Goal: Task Accomplishment & Management: Use online tool/utility

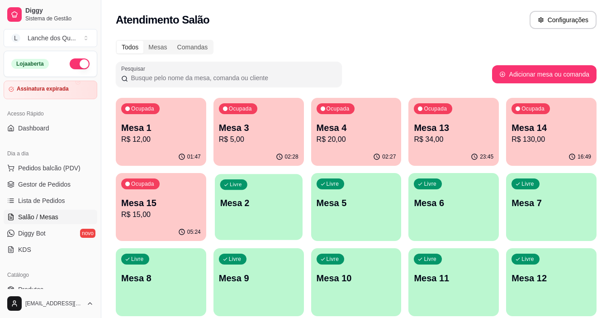
click at [246, 214] on div "Livre Mesa 2" at bounding box center [259, 201] width 88 height 55
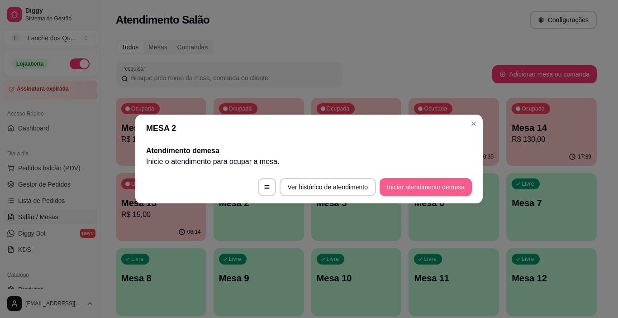
click at [425, 187] on button "Iniciar atendimento de mesa" at bounding box center [426, 187] width 92 height 18
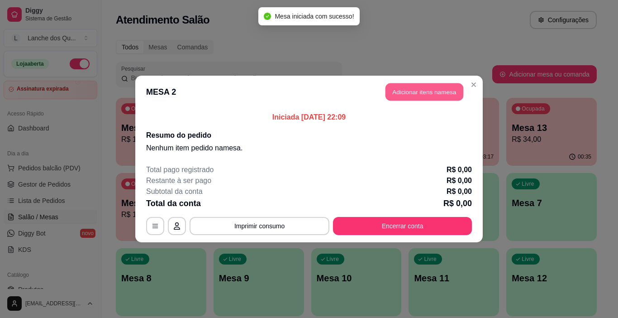
click at [422, 88] on button "Adicionar itens na mesa" at bounding box center [425, 92] width 78 height 18
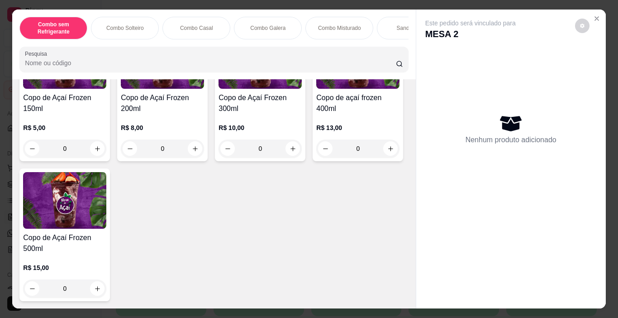
scroll to position [3123, 0]
click at [68, 114] on h4 "Copo de Açaí Frozen 150ml" at bounding box center [64, 103] width 83 height 22
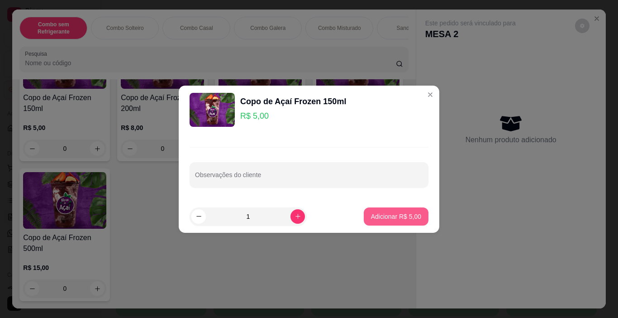
click at [391, 219] on p "Adicionar R$ 5,00" at bounding box center [396, 216] width 50 height 9
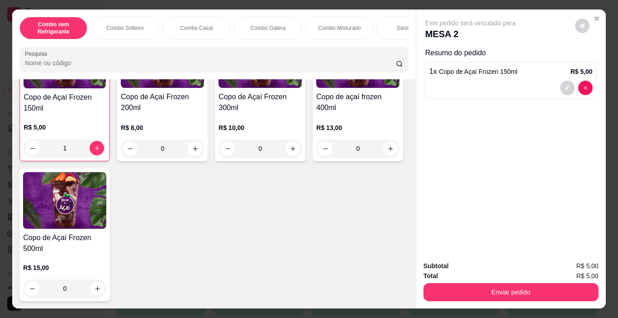
type input "1"
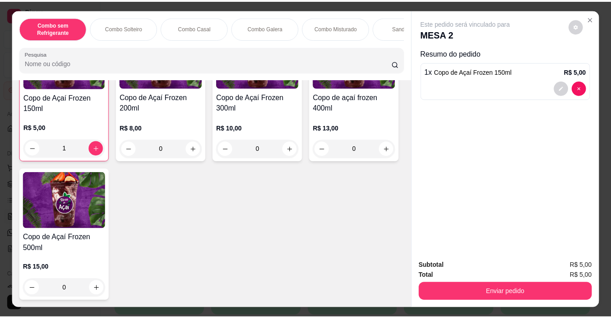
scroll to position [3123, 0]
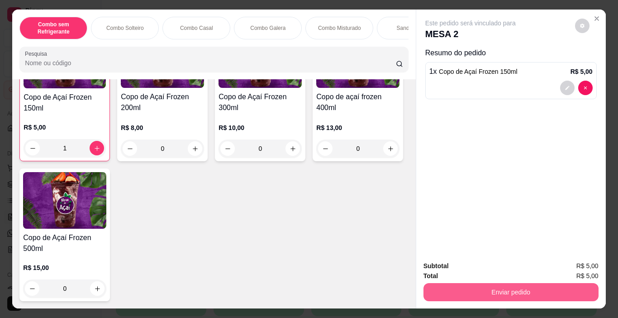
click at [482, 292] on button "Enviar pedido" at bounding box center [511, 292] width 175 height 18
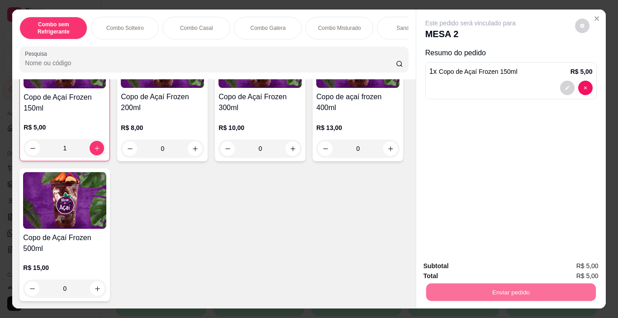
click at [475, 263] on button "Não registrar e enviar pedido" at bounding box center [480, 266] width 91 height 17
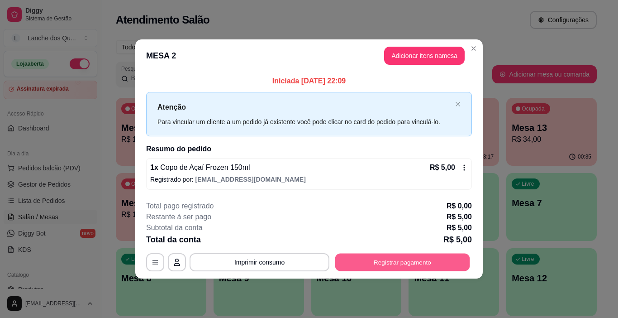
click at [396, 262] on button "Registrar pagamento" at bounding box center [402, 262] width 135 height 18
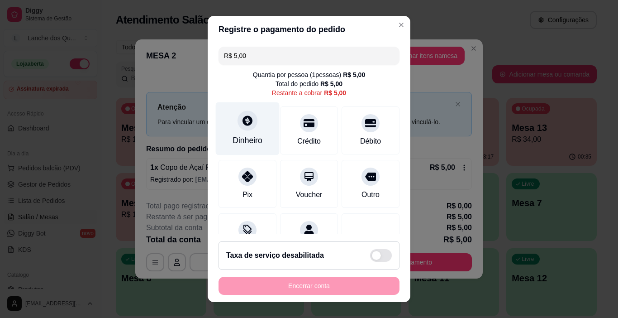
click at [248, 117] on div at bounding box center [248, 121] width 20 height 20
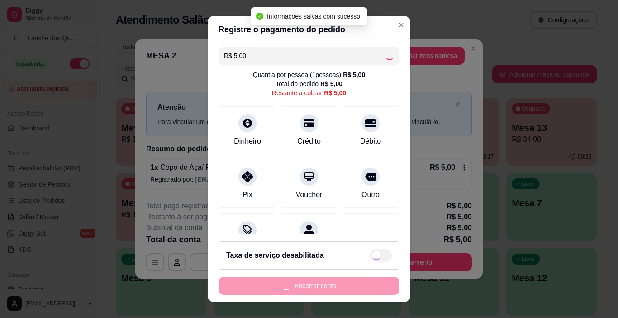
type input "R$ 0,00"
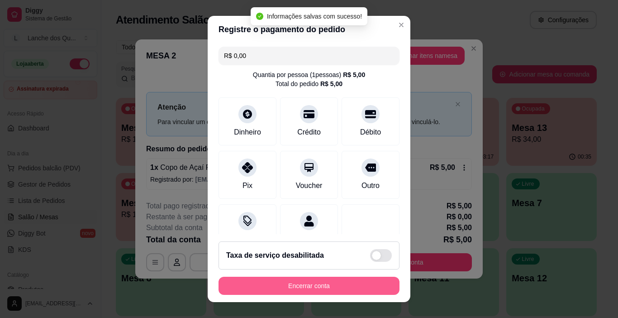
click at [357, 280] on button "Encerrar conta" at bounding box center [309, 286] width 181 height 18
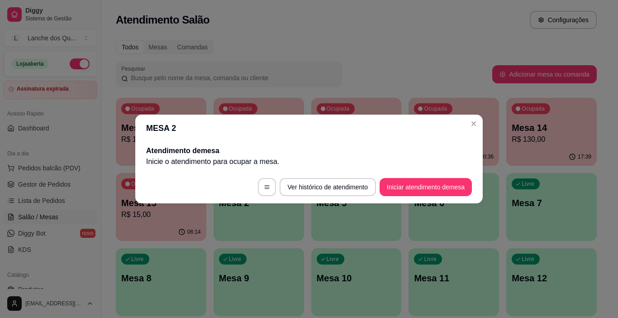
click at [481, 118] on header "MESA 2" at bounding box center [309, 128] width 348 height 27
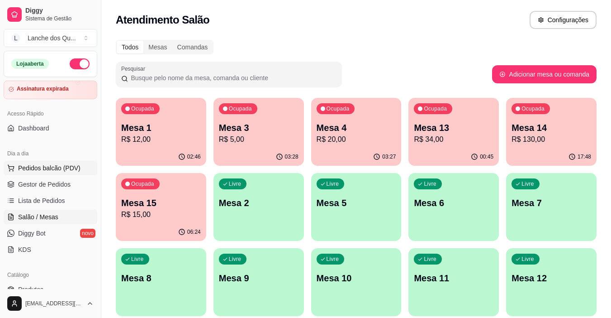
click at [44, 167] on span "Pedidos balcão (PDV)" at bounding box center [49, 167] width 62 height 9
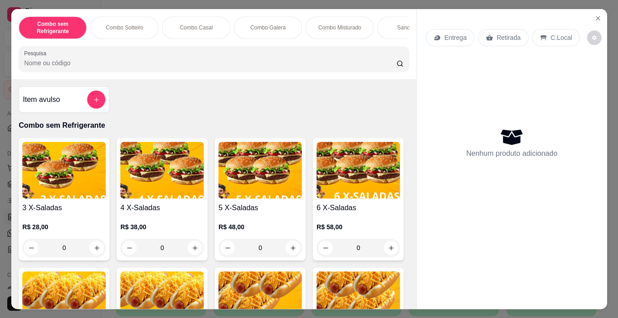
click at [37, 213] on h4 "3 X-Saladas" at bounding box center [64, 207] width 84 height 11
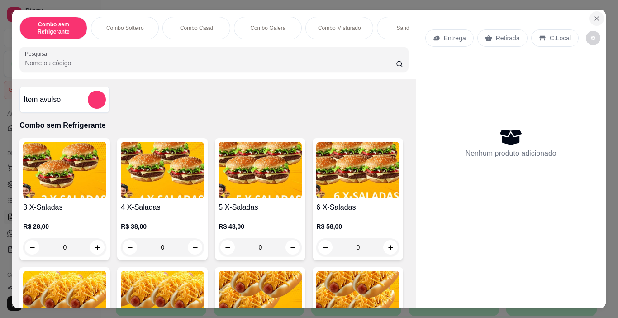
click at [597, 15] on icon "Close" at bounding box center [596, 18] width 7 height 7
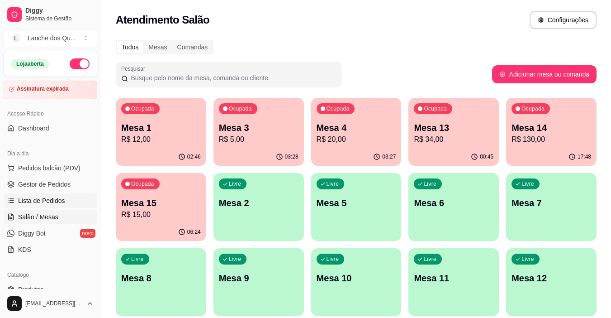
click at [38, 203] on span "Lista de Pedidos" at bounding box center [41, 200] width 47 height 9
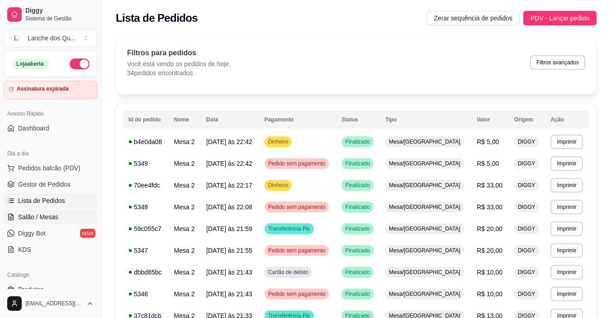
click at [42, 219] on span "Salão / Mesas" at bounding box center [38, 216] width 40 height 9
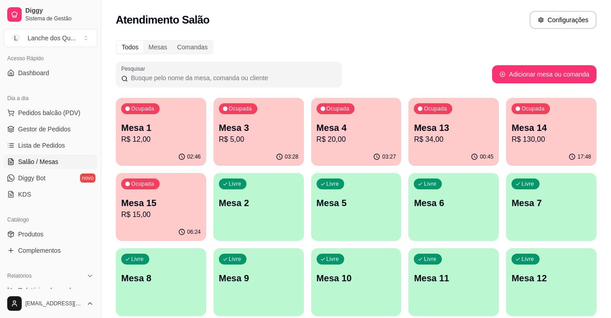
scroll to position [181, 0]
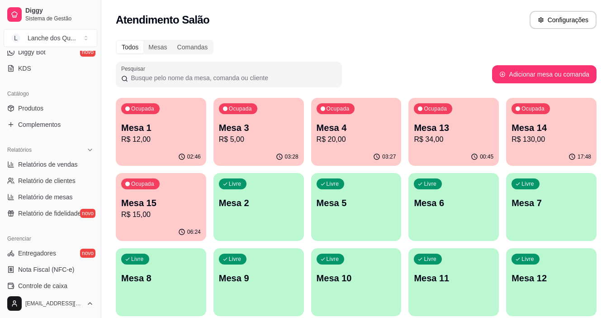
click at [57, 172] on ul "Relatórios de vendas Relatório de clientes Relatório de mesas Relatório de fide…" at bounding box center [51, 188] width 94 height 63
click at [66, 165] on span "Relatórios de vendas" at bounding box center [48, 164] width 60 height 9
select select "ALL"
select select "0"
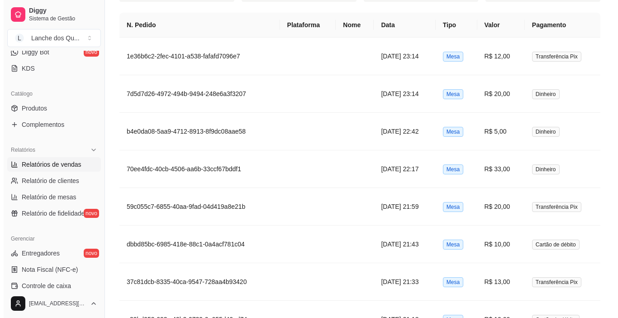
scroll to position [453, 0]
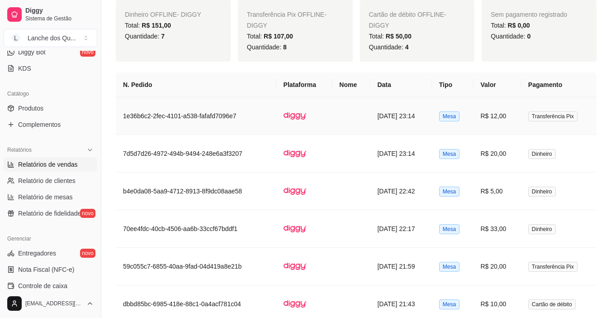
click at [521, 118] on td "R$ 12,00" at bounding box center [498, 116] width 48 height 38
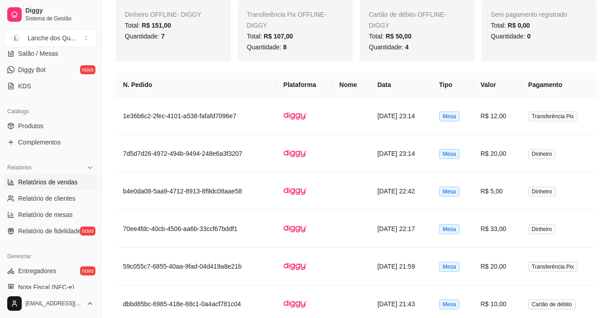
scroll to position [136, 0]
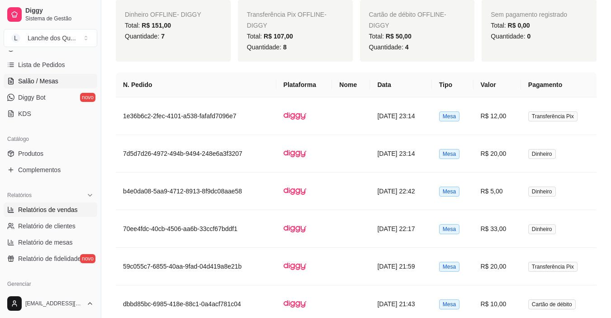
click at [33, 76] on link "Salão / Mesas" at bounding box center [51, 81] width 94 height 14
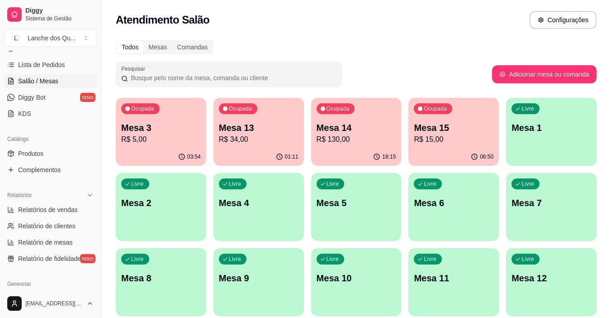
click at [161, 140] on p "R$ 5,00" at bounding box center [161, 139] width 80 height 11
click at [158, 148] on div "03:54" at bounding box center [161, 157] width 91 height 18
click at [274, 148] on div "01:11" at bounding box center [259, 156] width 88 height 17
click at [351, 138] on p "R$ 130,00" at bounding box center [357, 139] width 80 height 11
click at [424, 128] on p "Mesa 15" at bounding box center [454, 127] width 80 height 13
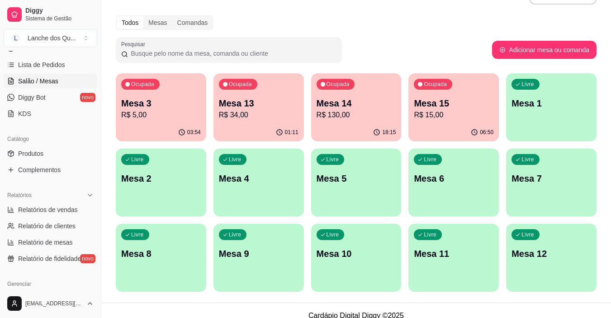
scroll to position [35, 0]
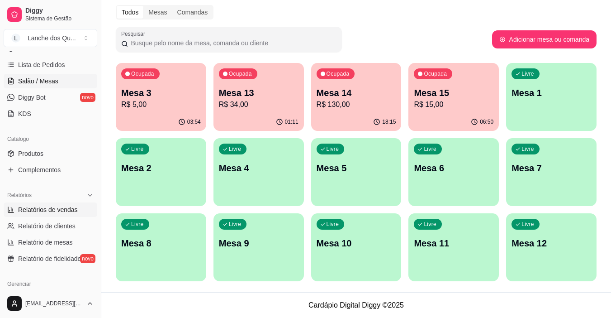
click at [52, 214] on link "Relatórios de vendas" at bounding box center [51, 209] width 94 height 14
select select "ALL"
select select "0"
